Goal: Task Accomplishment & Management: Manage account settings

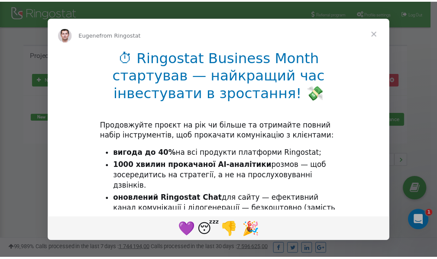
scroll to position [129, 0]
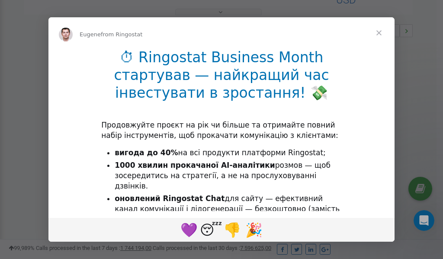
click at [381, 35] on span "Close" at bounding box center [379, 32] width 31 height 31
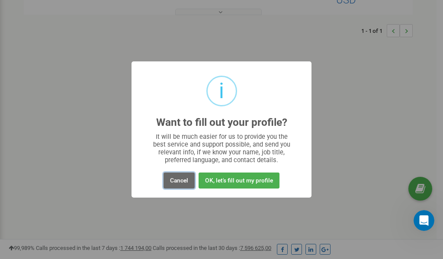
click at [181, 181] on button "Cancel" at bounding box center [179, 181] width 31 height 16
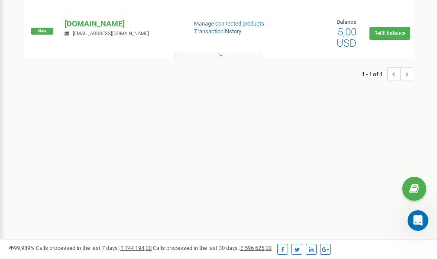
scroll to position [0, 0]
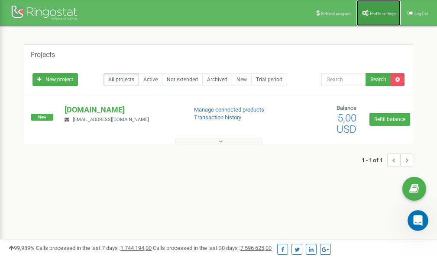
click at [384, 10] on link "Profile settings" at bounding box center [378, 13] width 44 height 26
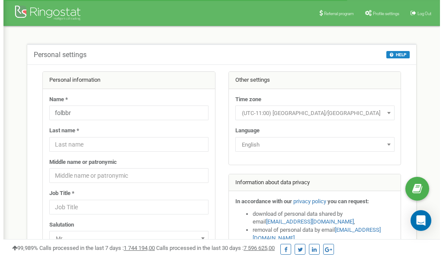
scroll to position [43, 0]
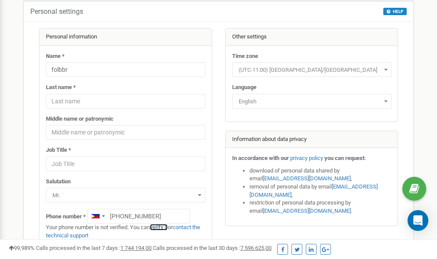
click at [163, 227] on link "verify it" at bounding box center [159, 227] width 18 height 6
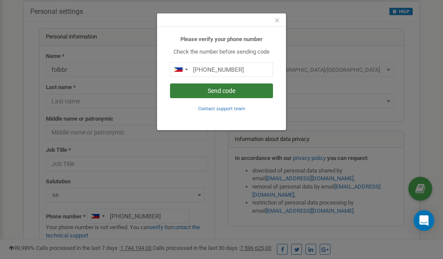
click at [239, 90] on button "Send code" at bounding box center [221, 91] width 103 height 15
